Goal: Complete application form

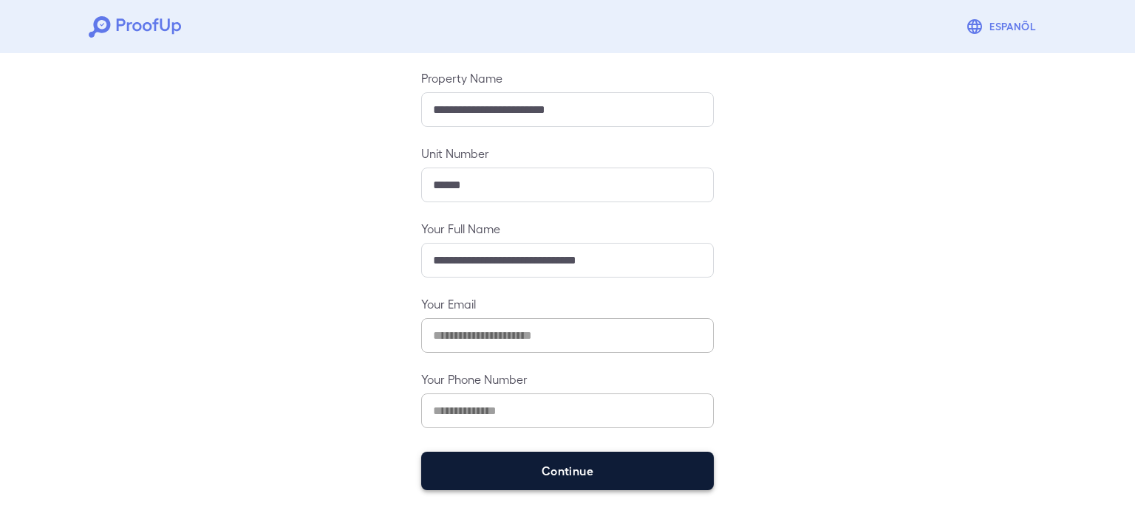
click at [607, 479] on button "Continue" at bounding box center [567, 471] width 293 height 38
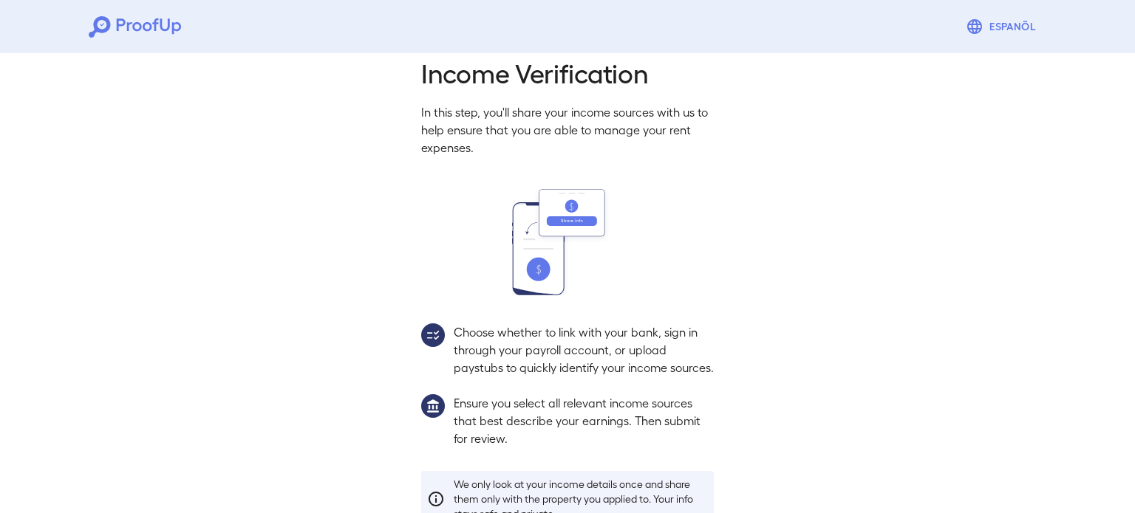
scroll to position [134, 0]
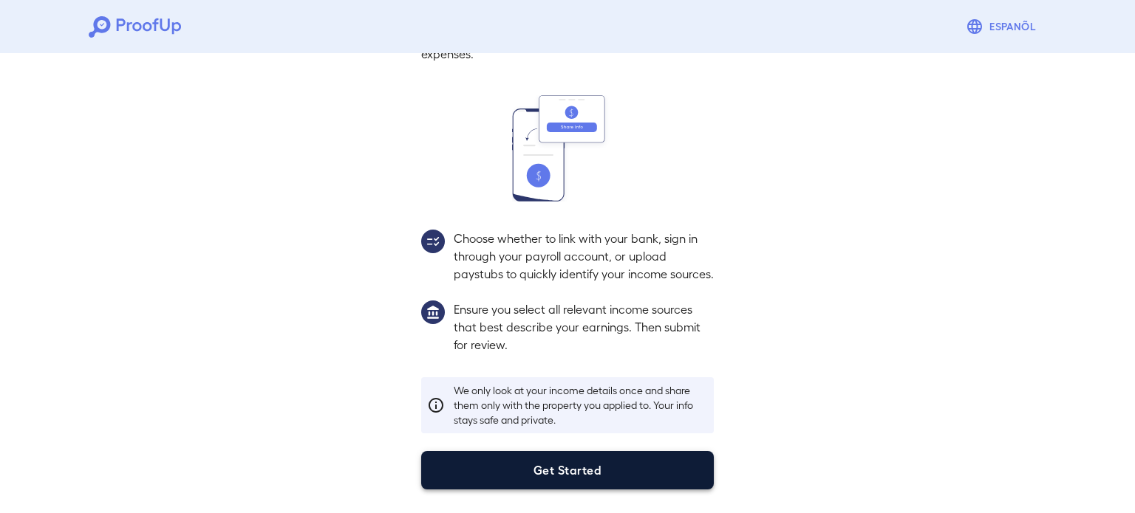
click at [529, 465] on button "Get Started" at bounding box center [567, 470] width 293 height 38
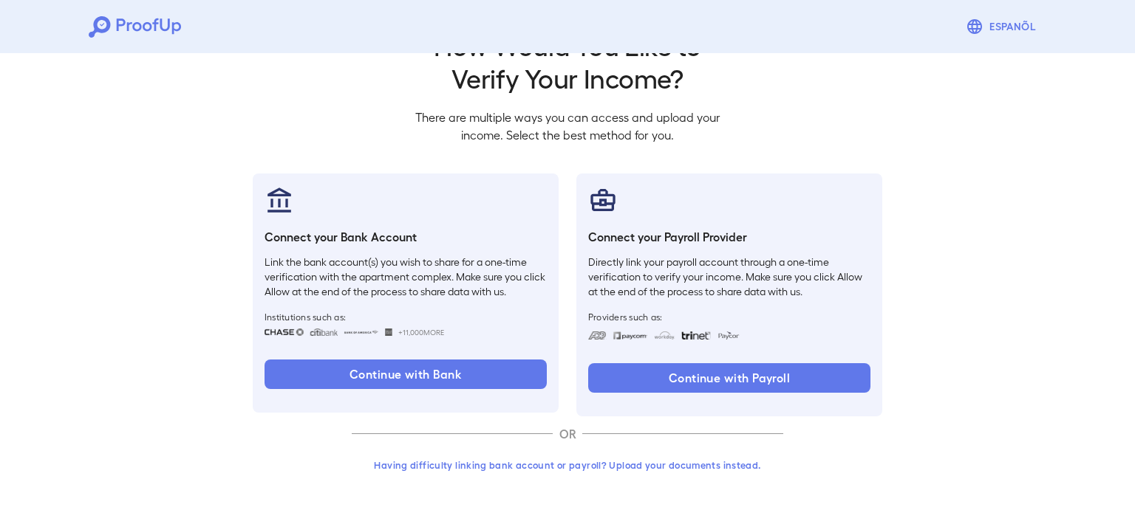
scroll to position [50, 0]
click at [550, 454] on button "Having difficulty linking bank account or payroll? Upload your documents instea…" at bounding box center [567, 466] width 431 height 27
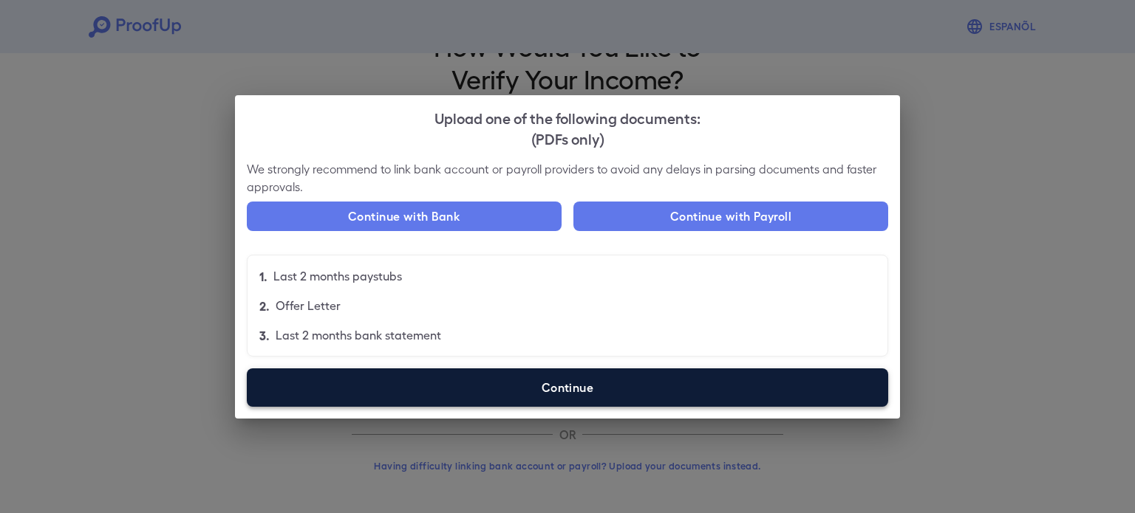
click at [539, 403] on label "Continue" at bounding box center [567, 388] width 641 height 38
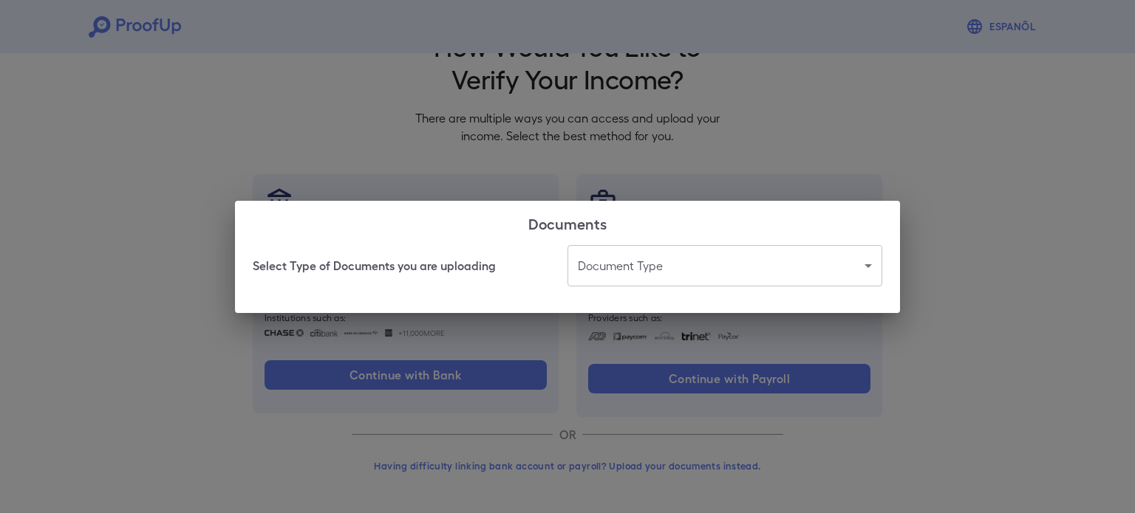
click at [654, 251] on body "Espanõl Go back How Would You Like to Verify Your Income? There are multiple wa…" at bounding box center [567, 232] width 1135 height 564
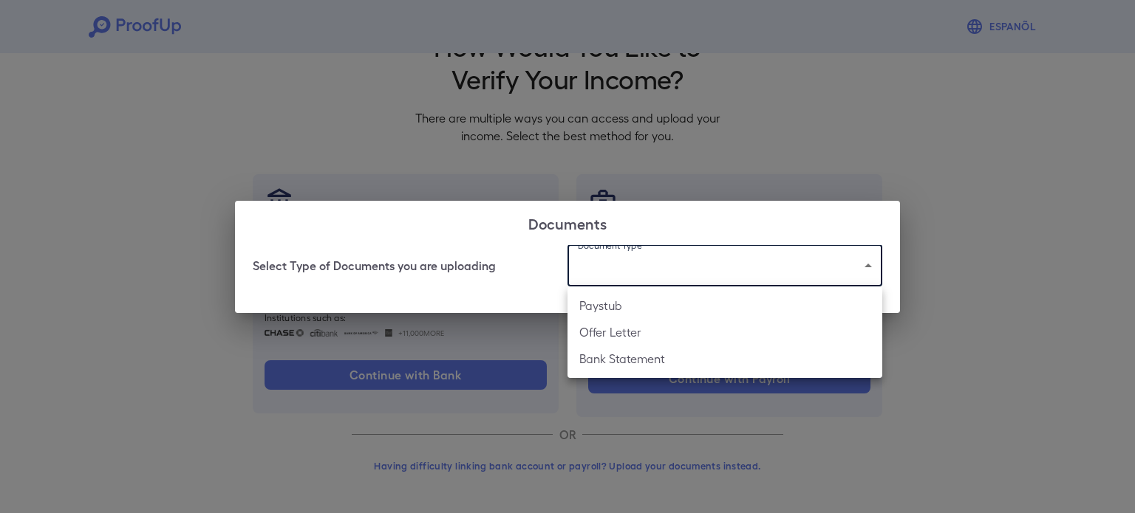
click at [638, 366] on li "Bank Statement" at bounding box center [724, 359] width 315 height 27
type input "**********"
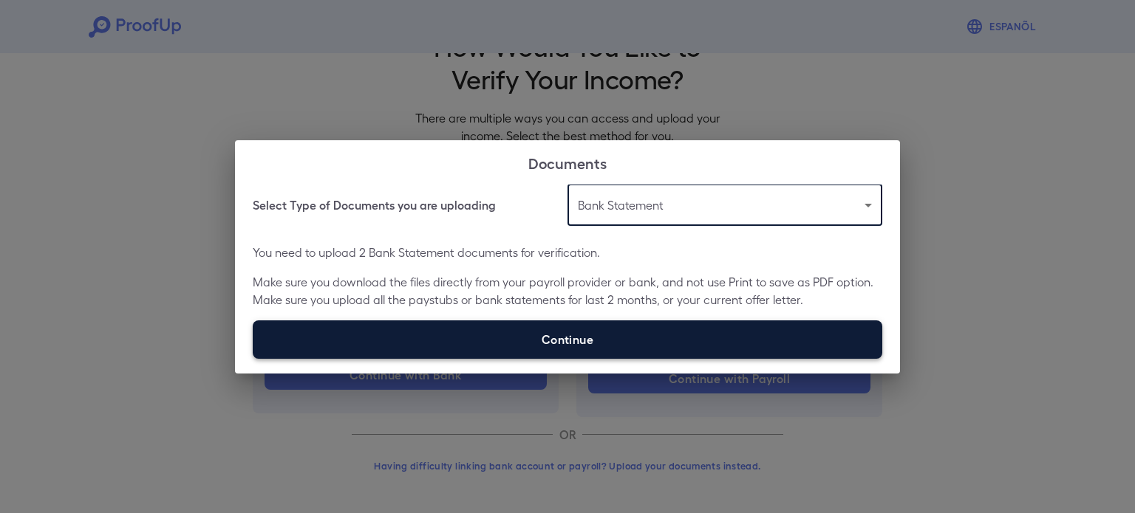
click at [628, 327] on label "Continue" at bounding box center [567, 340] width 629 height 38
click at [253, 358] on input "Continue" at bounding box center [253, 358] width 1 height 1
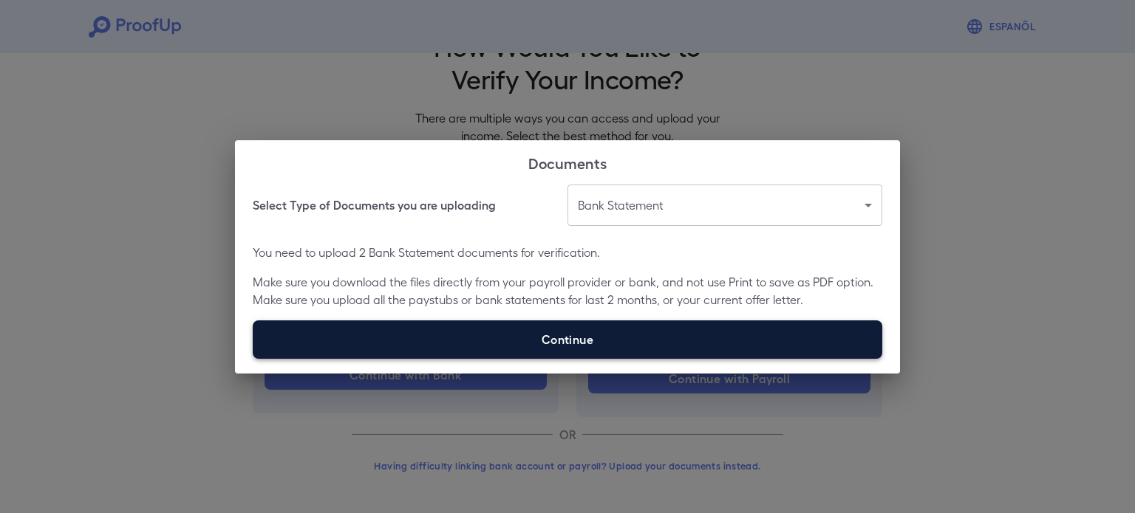
type input "**********"
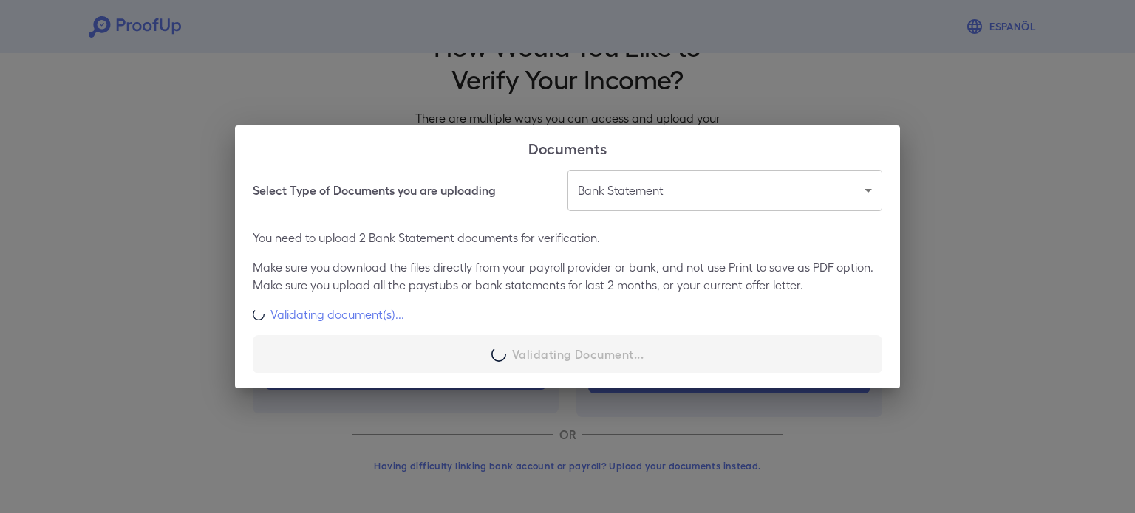
click at [389, 193] on h6 "Select Type of Documents you are uploading" at bounding box center [374, 191] width 243 height 18
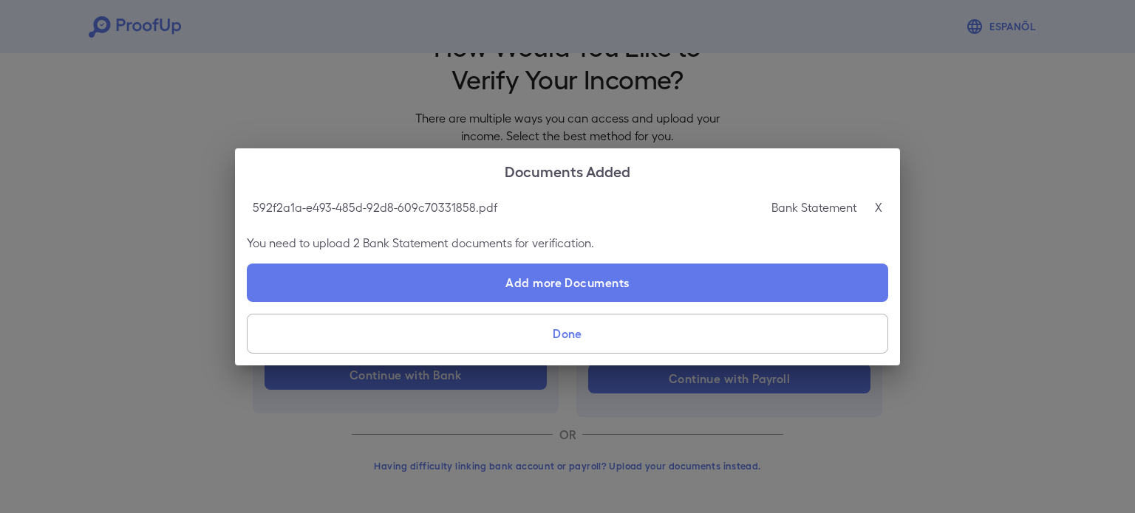
click at [358, 202] on p "592f2a1a-e493-485d-92d8-609c70331858.pdf" at bounding box center [375, 208] width 245 height 18
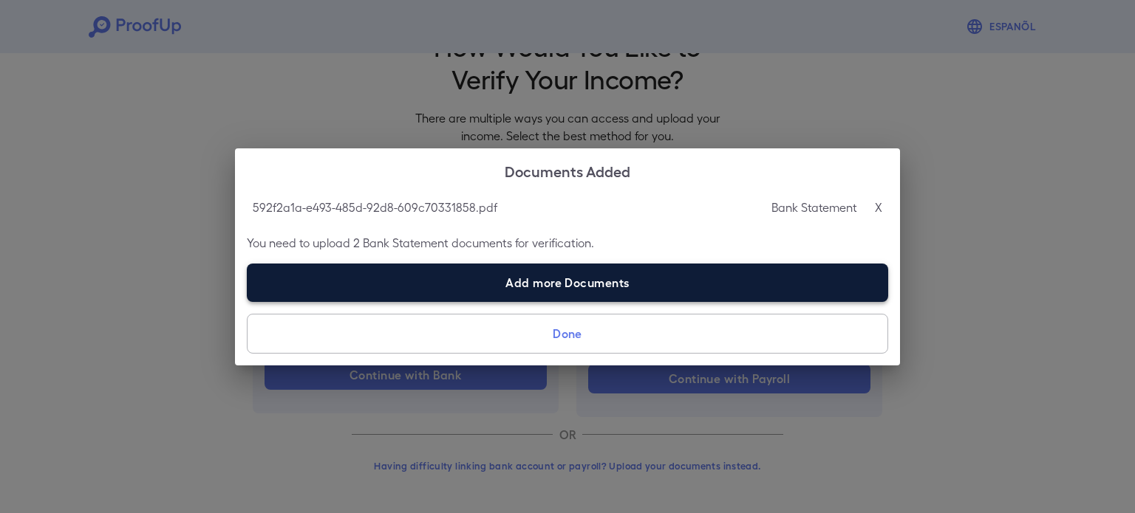
click at [550, 279] on label "Add more Documents" at bounding box center [567, 283] width 641 height 38
click at [247, 301] on input "Add more Documents" at bounding box center [247, 301] width 1 height 1
type input "**********"
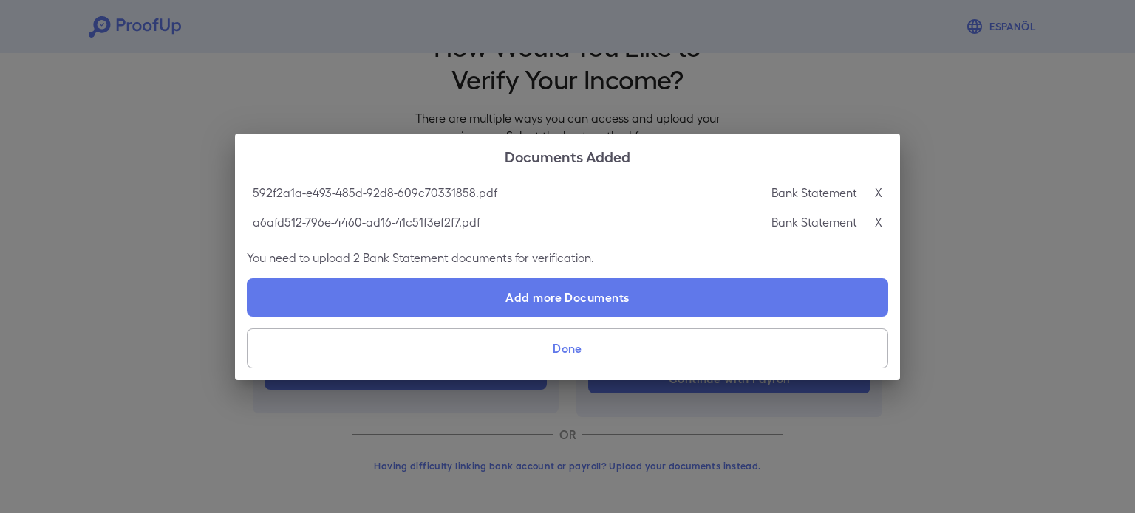
click at [614, 351] on button "Done" at bounding box center [567, 349] width 641 height 40
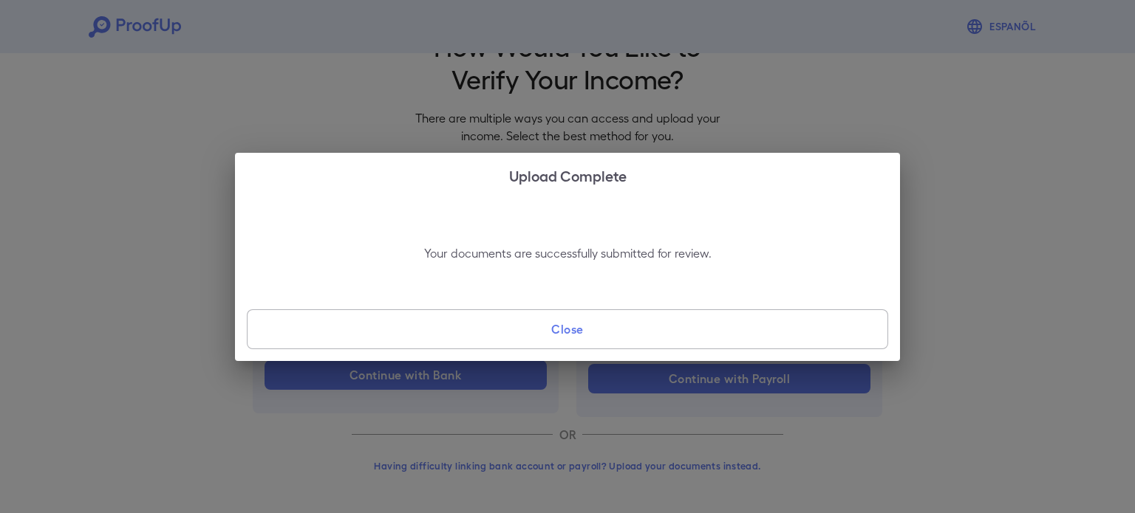
click at [593, 338] on button "Close" at bounding box center [567, 330] width 641 height 40
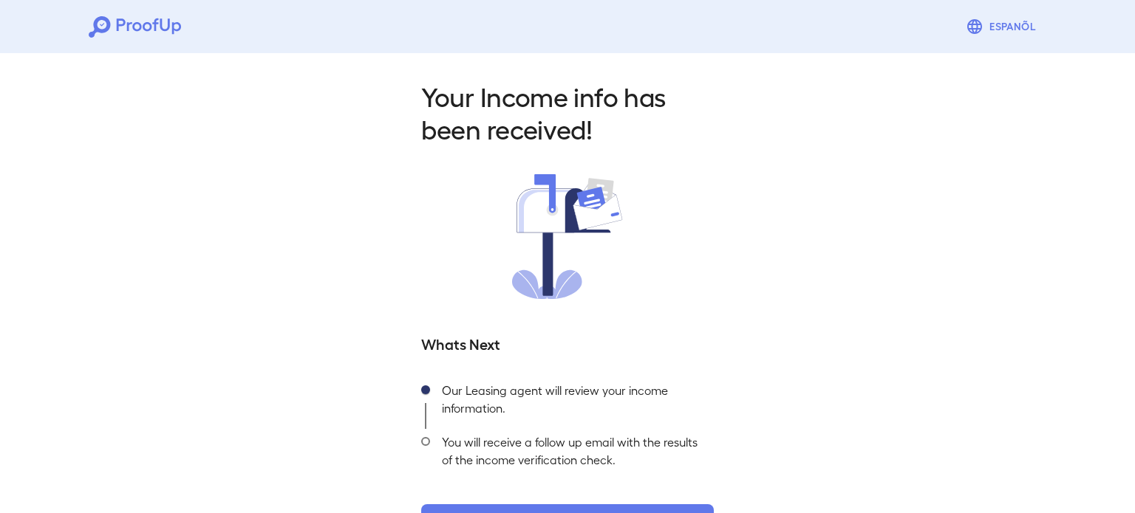
scroll to position [52, 0]
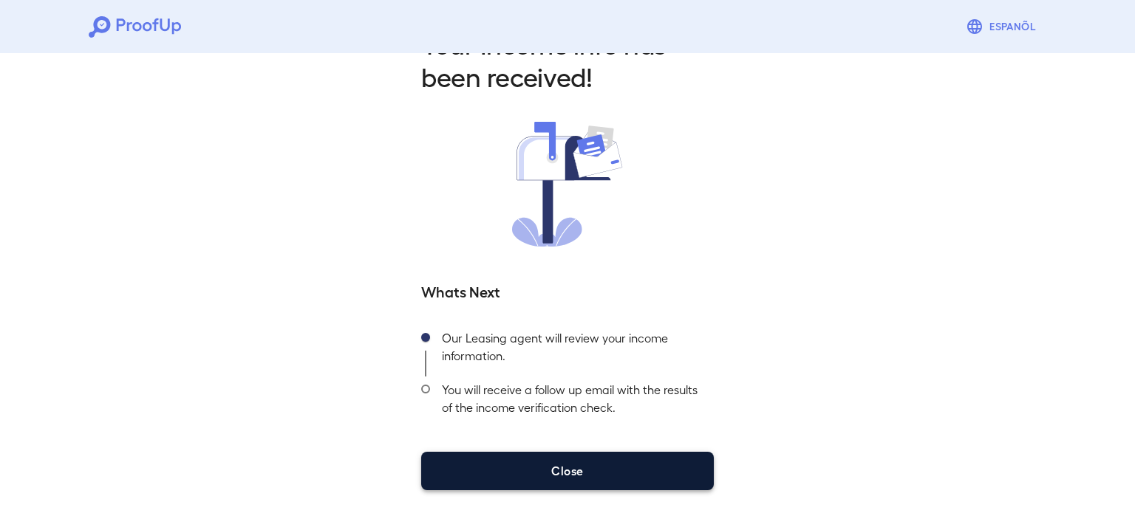
click at [635, 475] on button "Close" at bounding box center [567, 471] width 293 height 38
click at [537, 471] on button "Close" at bounding box center [567, 471] width 293 height 38
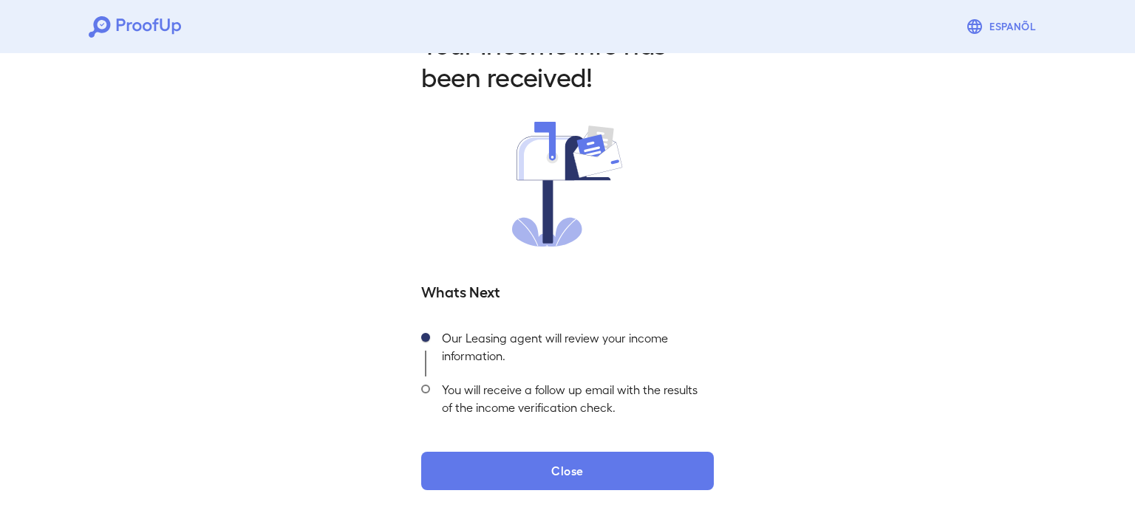
click at [113, 17] on icon at bounding box center [135, 26] width 92 height 21
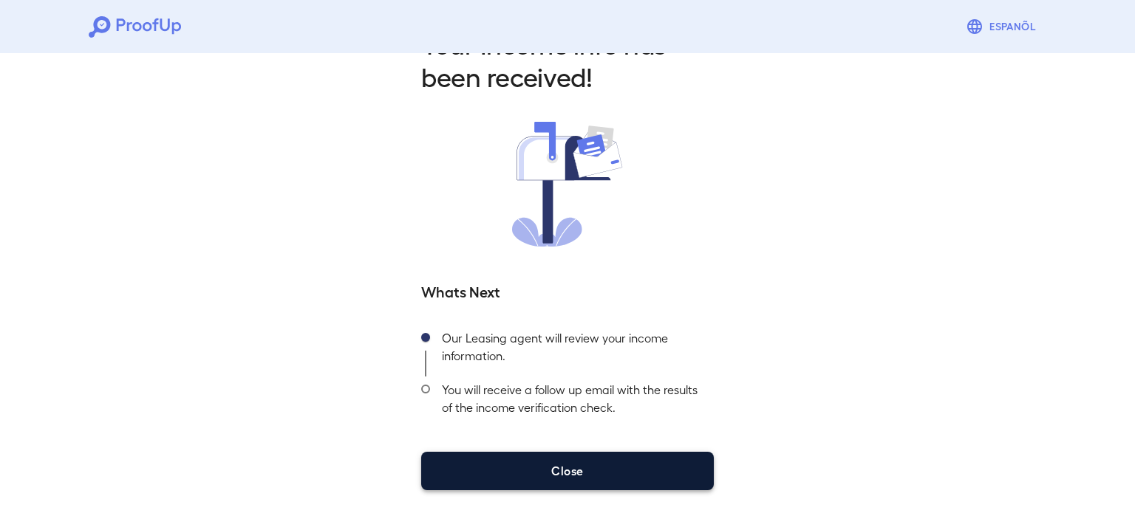
click at [589, 484] on button "Close" at bounding box center [567, 471] width 293 height 38
